Goal: Information Seeking & Learning: Learn about a topic

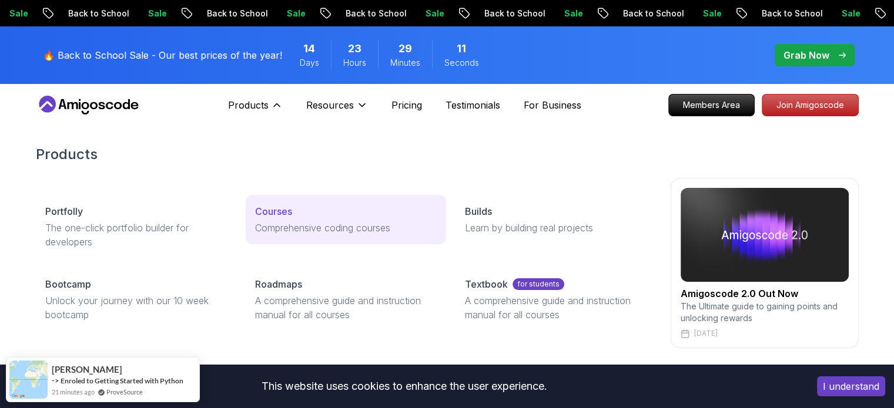
click at [289, 210] on p "Courses" at bounding box center [273, 211] width 37 height 14
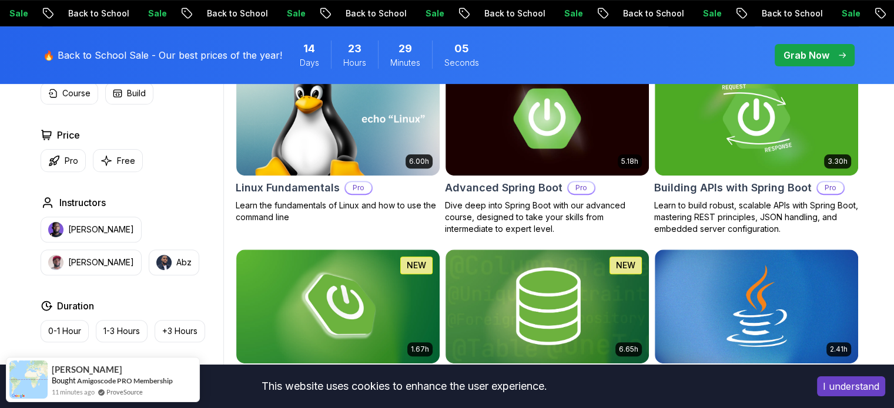
scroll to position [336, 0]
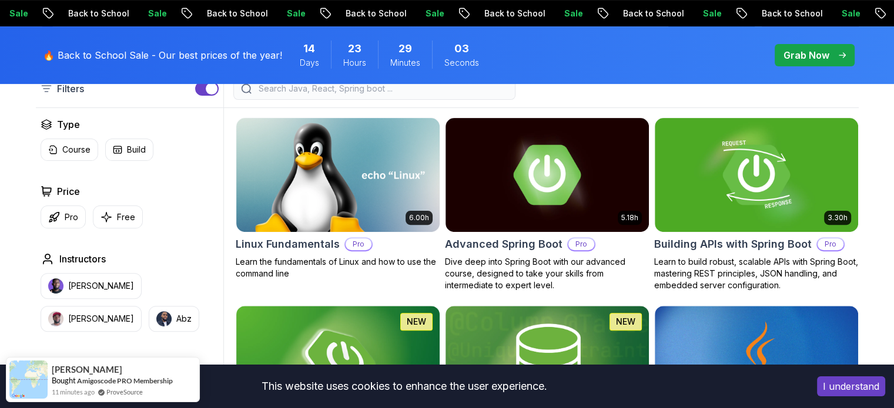
click at [830, 381] on button "I understand" at bounding box center [851, 387] width 68 height 20
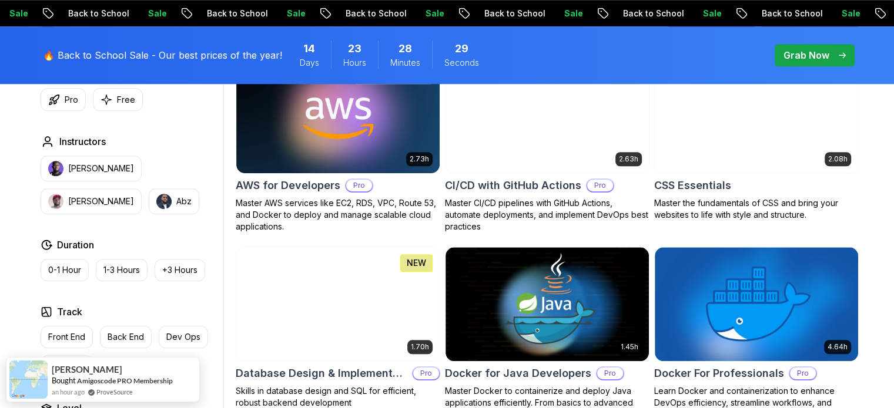
scroll to position [935, 0]
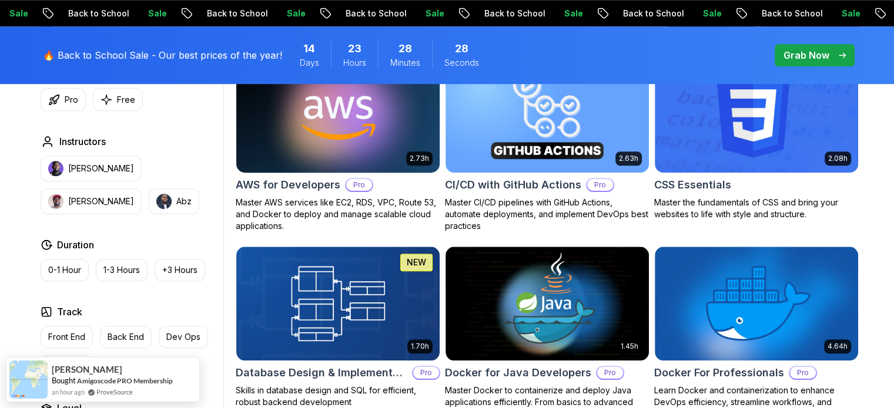
click at [340, 125] on img at bounding box center [337, 115] width 213 height 119
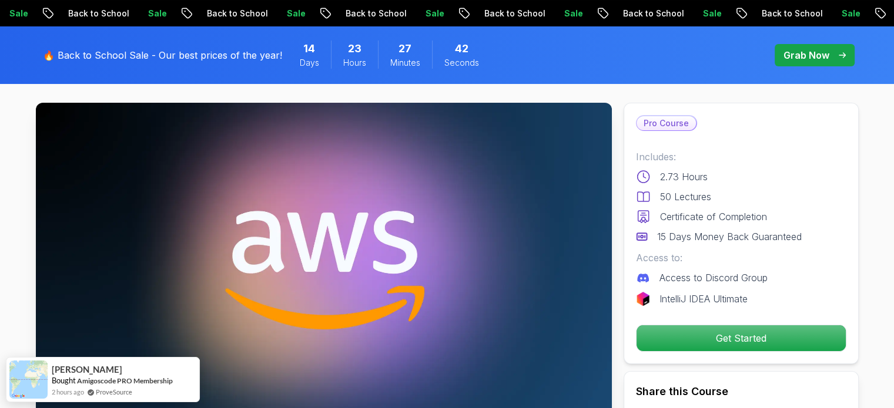
scroll to position [115, 0]
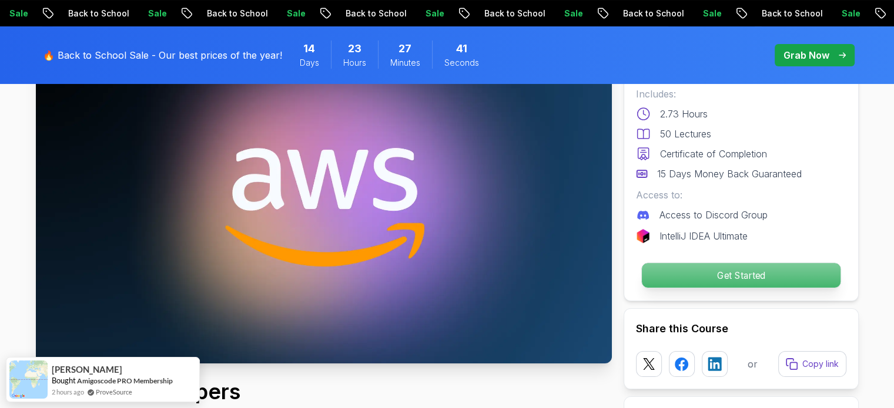
click at [742, 274] on p "Get Started" at bounding box center [740, 275] width 199 height 25
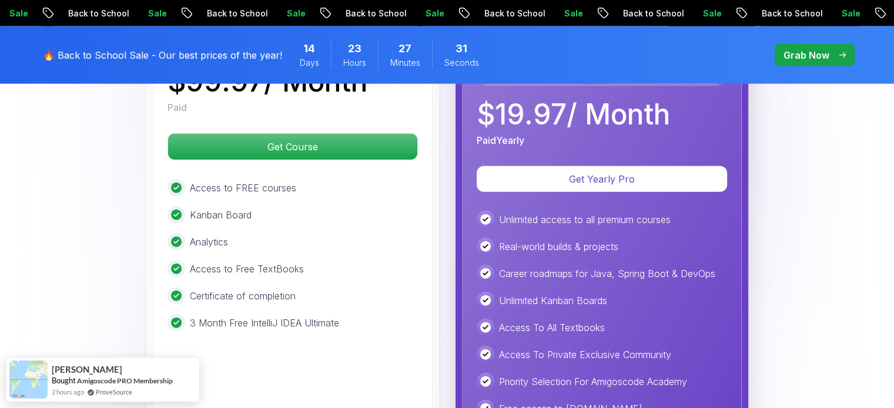
scroll to position [2676, 0]
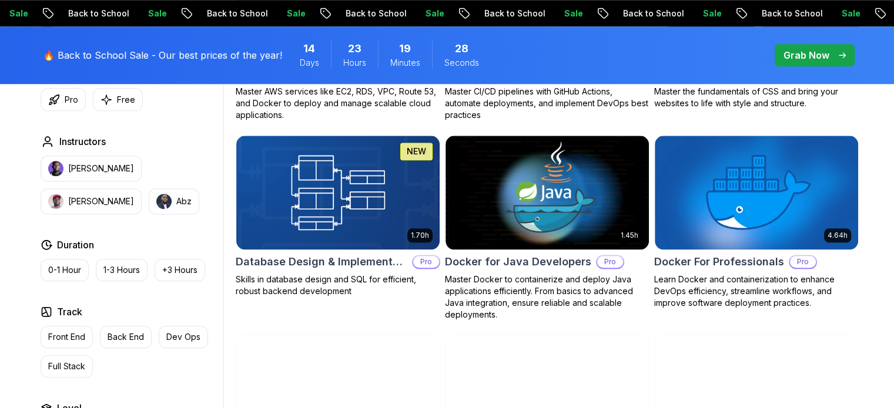
scroll to position [1048, 0]
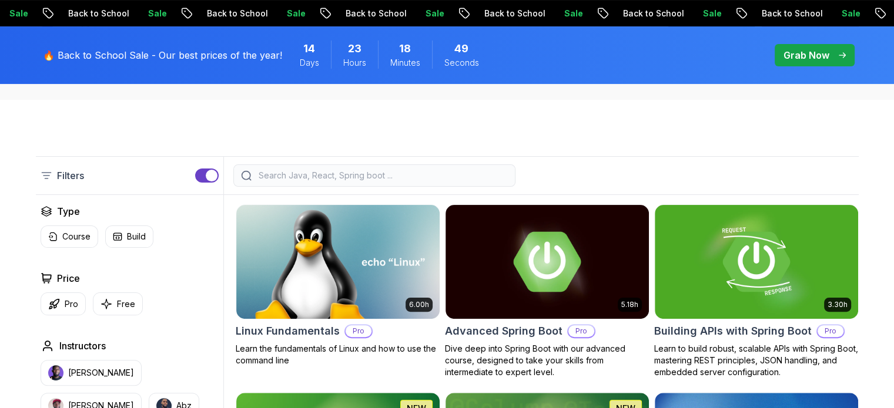
scroll to position [249, 0]
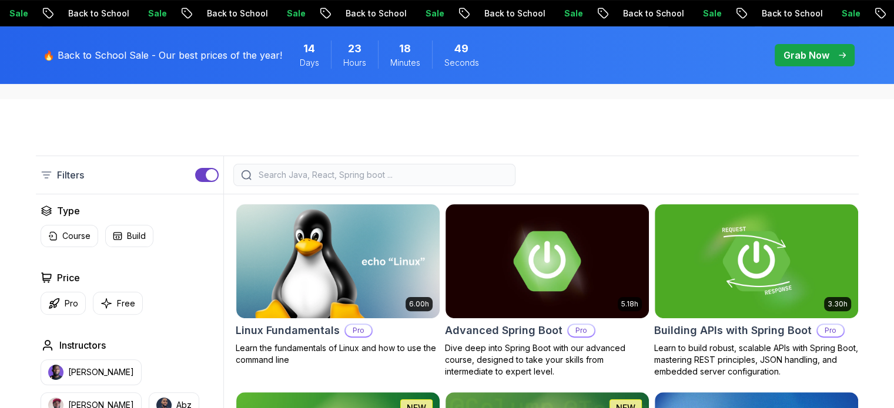
click at [317, 170] on input "search" at bounding box center [381, 175] width 251 height 12
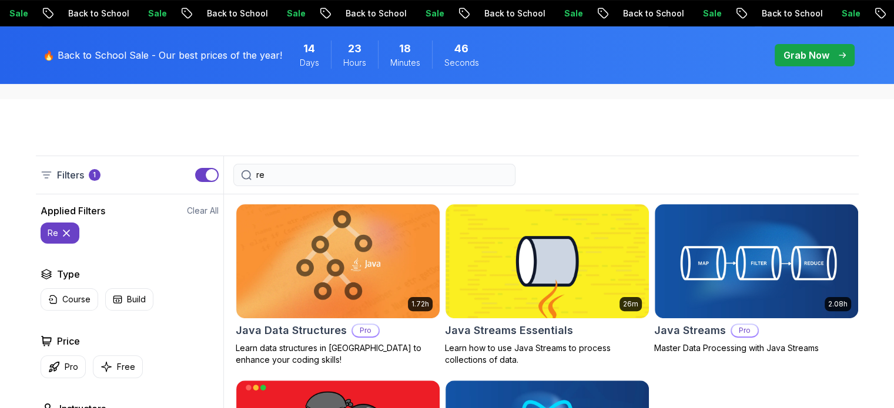
type input "r"
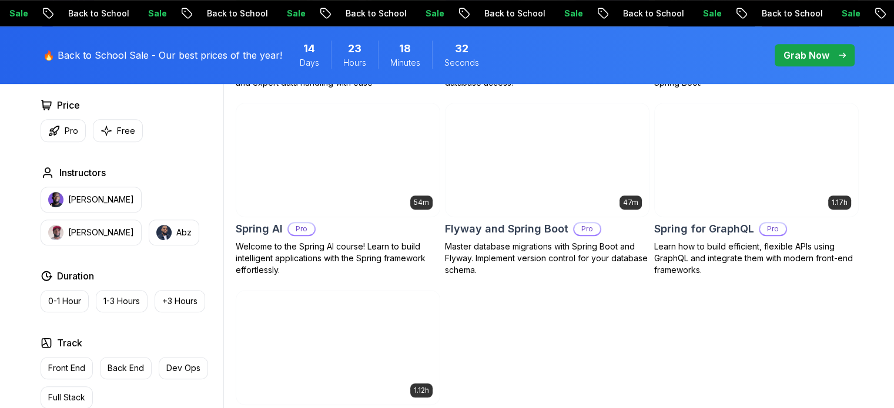
scroll to position [850, 0]
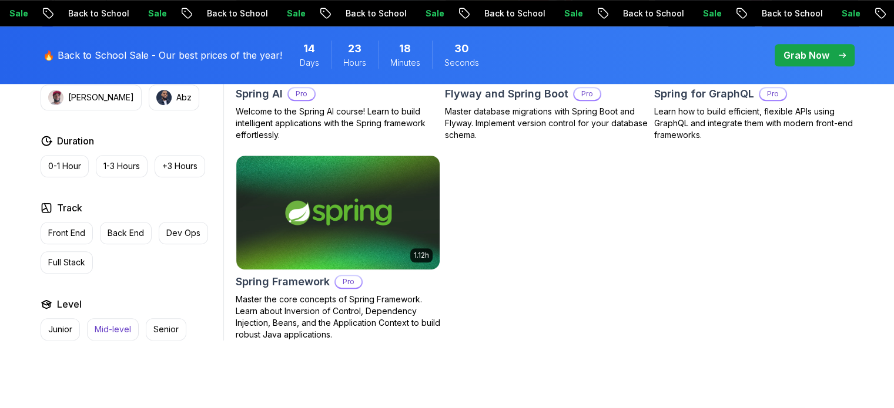
type input "spring"
click at [115, 331] on p "Mid-level" at bounding box center [113, 330] width 36 height 12
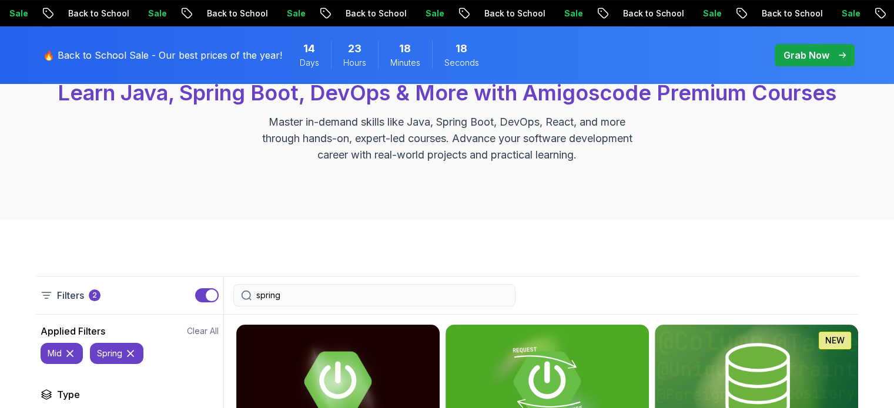
scroll to position [120, 0]
